Goal: Task Accomplishment & Management: Use online tool/utility

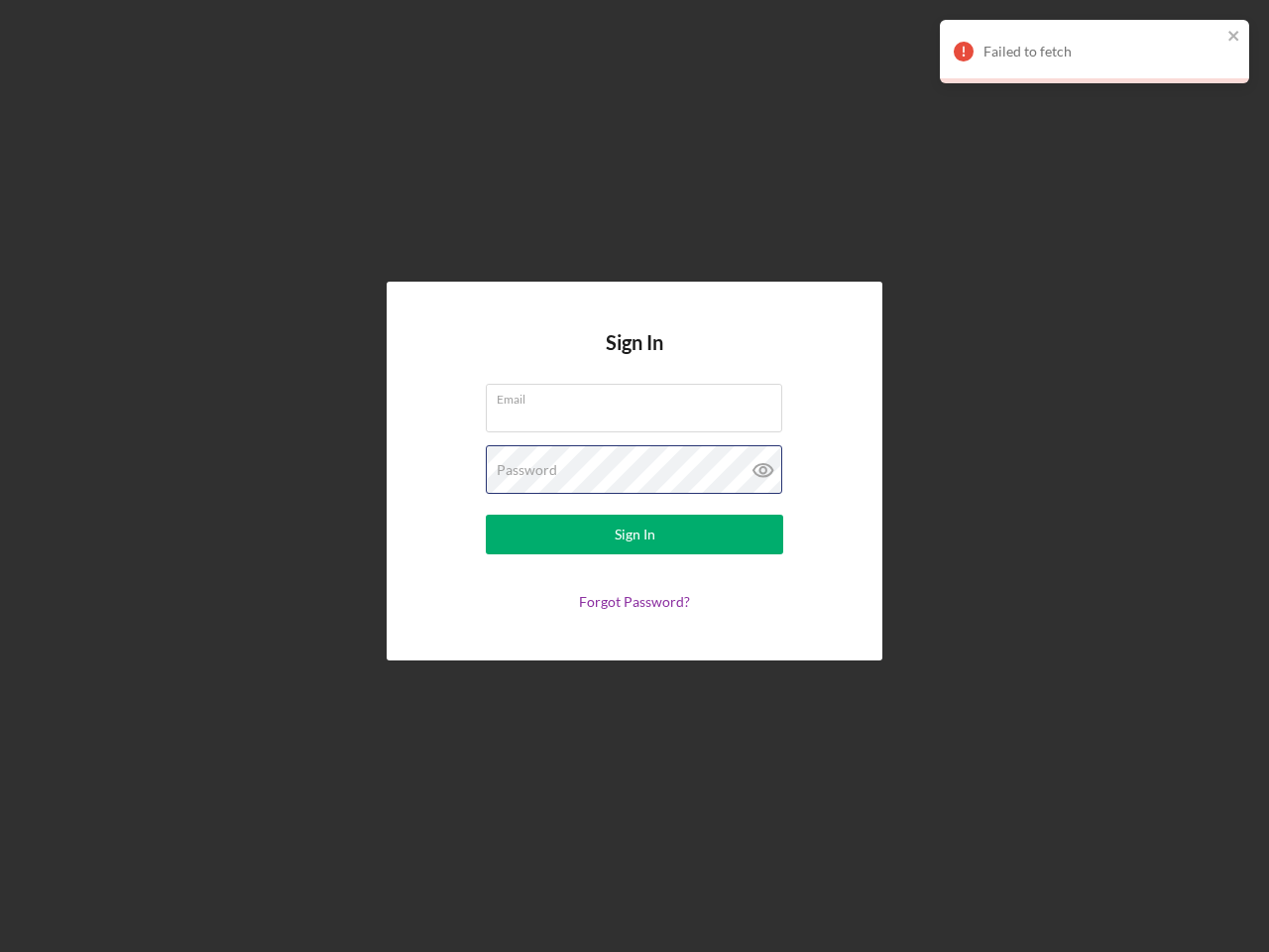
click at [635, 476] on div "Password" at bounding box center [635, 470] width 298 height 50
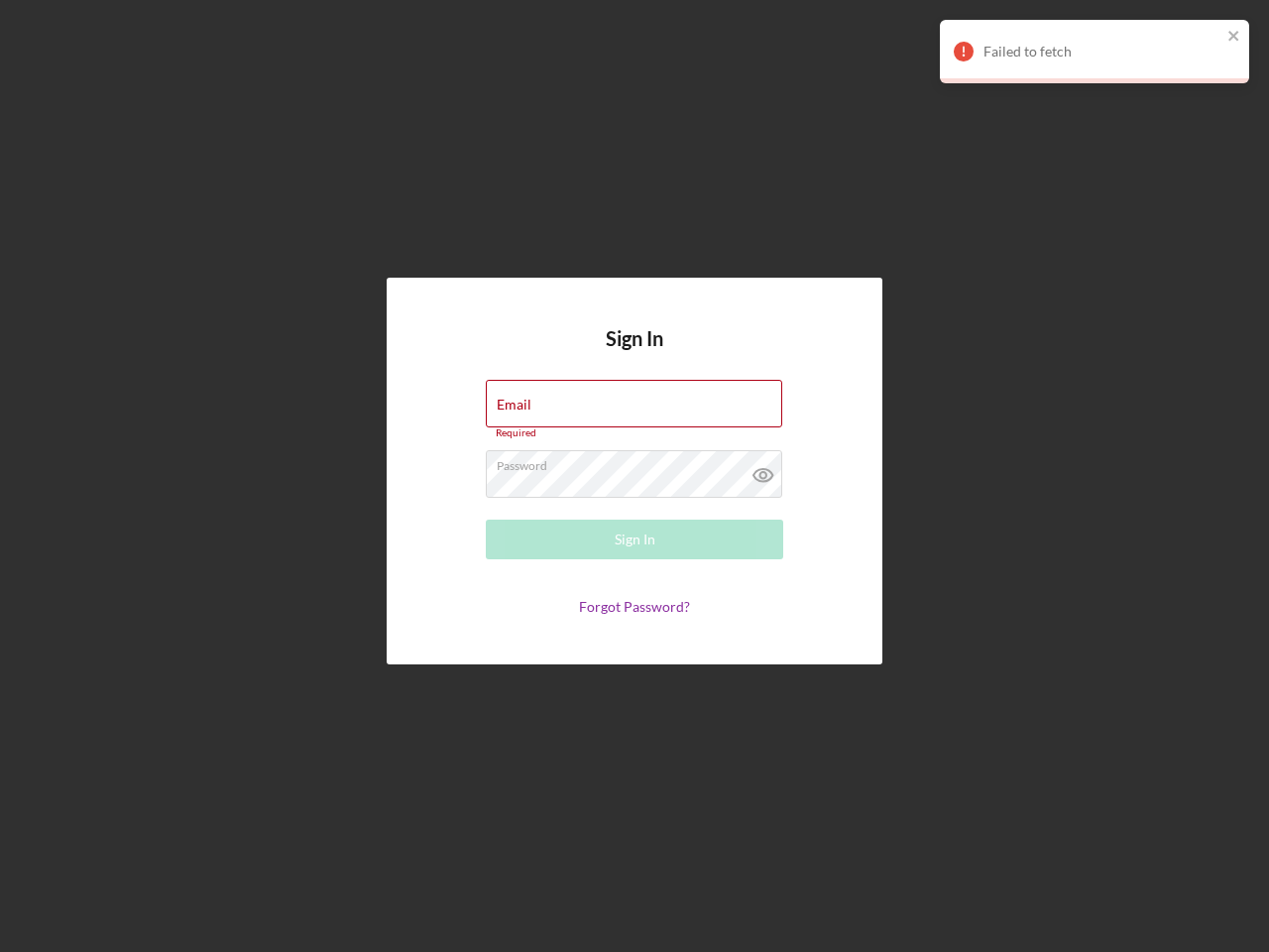
click at [764, 470] on icon at bounding box center [764, 475] width 50 height 50
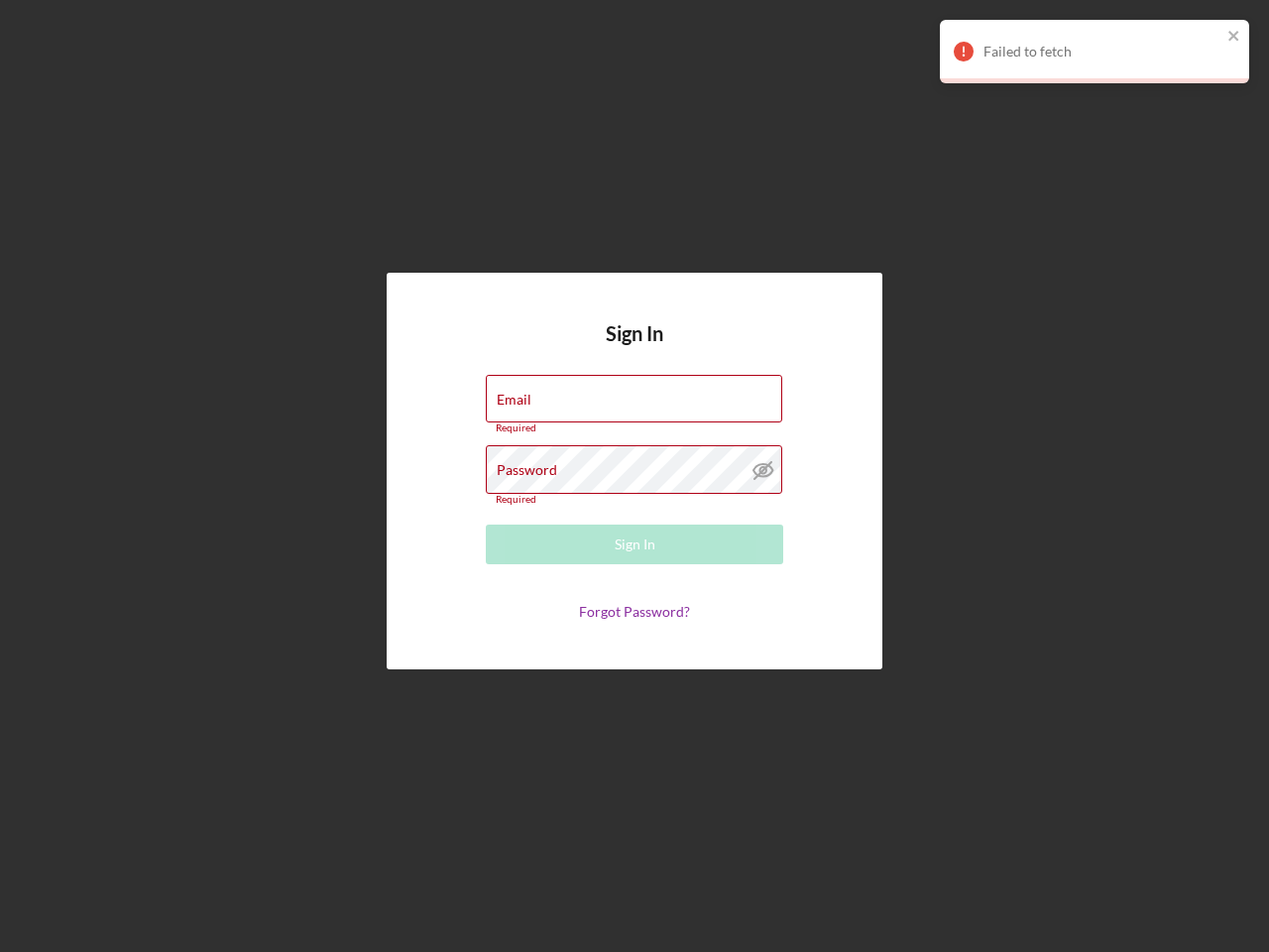
click at [1095, 52] on div "Failed to fetch" at bounding box center [1103, 52] width 238 height 16
click at [1235, 37] on icon "close" at bounding box center [1234, 36] width 10 height 10
